Goal: Task Accomplishment & Management: Manage account settings

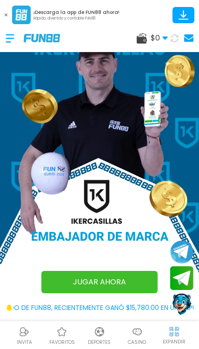
click at [13, 37] on div at bounding box center [15, 38] width 18 height 27
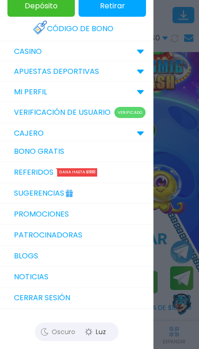
scroll to position [32, 0]
click at [59, 297] on button "Cerrar sesión" at bounding box center [76, 298] width 153 height 21
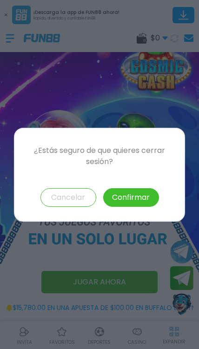
click at [137, 191] on button "Confirmar" at bounding box center [131, 197] width 56 height 19
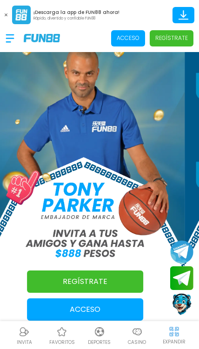
click at [109, 306] on p "Acceso" at bounding box center [85, 309] width 116 height 11
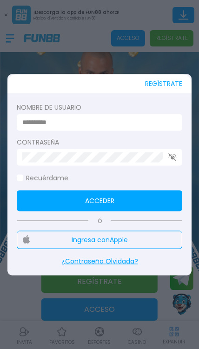
click at [139, 118] on input at bounding box center [96, 123] width 149 height 10
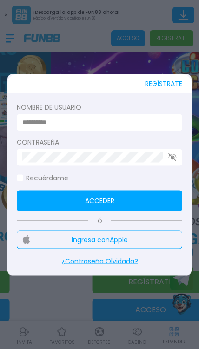
type input "**********"
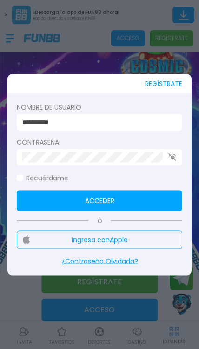
click at [116, 195] on button "Acceder" at bounding box center [99, 200] width 165 height 21
